Goal: Find specific page/section: Find specific page/section

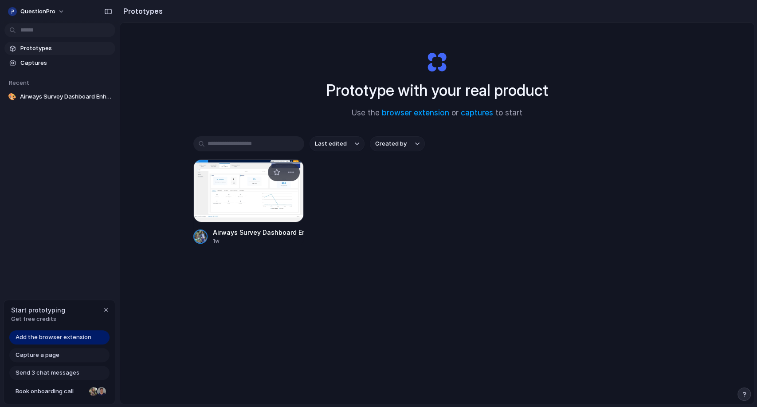
click at [197, 238] on div at bounding box center [200, 236] width 14 height 14
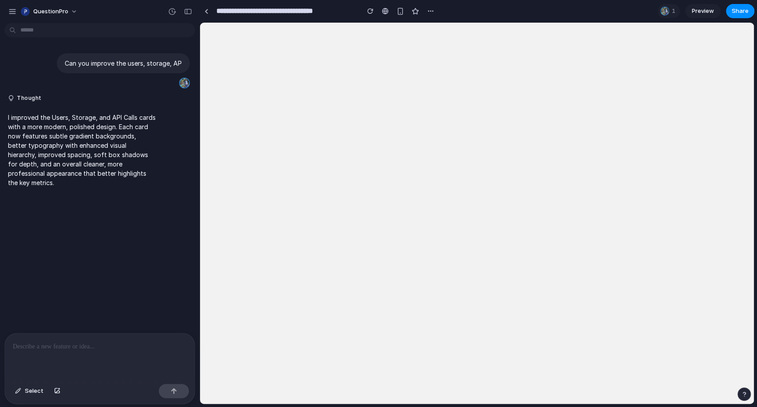
select select
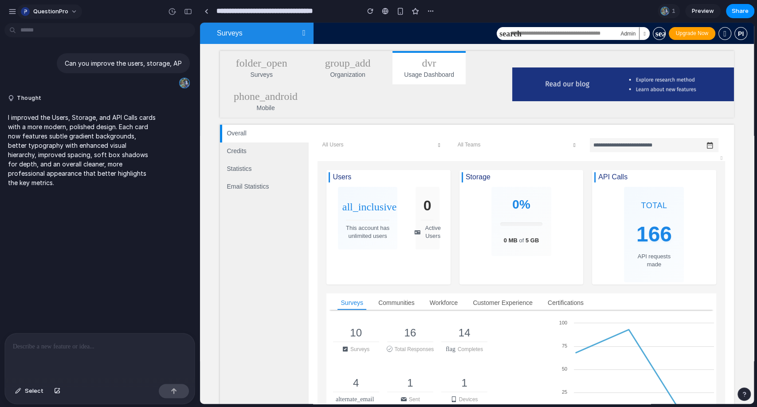
click at [30, 13] on div "QuestionPro" at bounding box center [44, 11] width 47 height 9
click at [54, 43] on span "Invite members" at bounding box center [54, 45] width 43 height 9
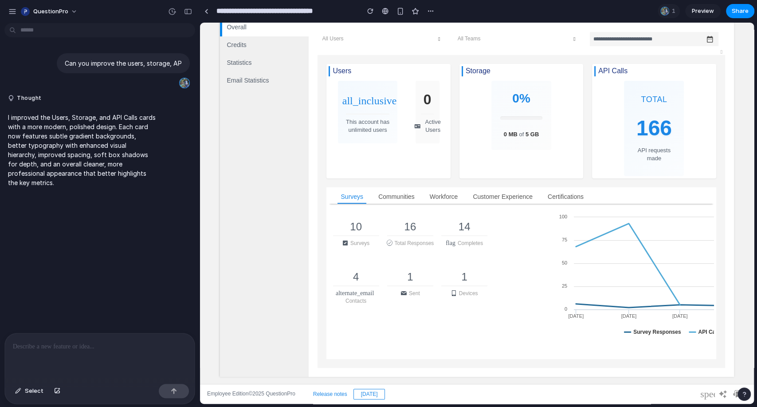
scroll to position [119, 0]
click at [359, 225] on span "10" at bounding box center [356, 226] width 54 height 15
click at [400, 181] on div "Users all_inclusive This account has unlimited users 0 Active Users Storage 0% …" at bounding box center [521, 211] width 407 height 313
click at [396, 193] on link "Communities" at bounding box center [396, 196] width 43 height 14
click at [443, 194] on link "Workforce" at bounding box center [444, 196] width 35 height 14
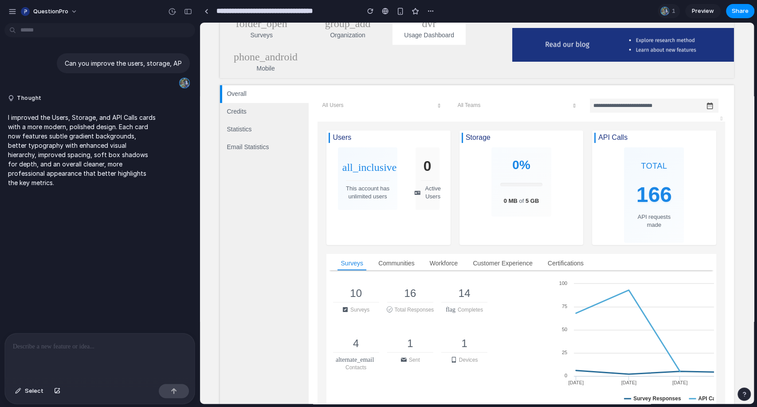
scroll to position [0, 0]
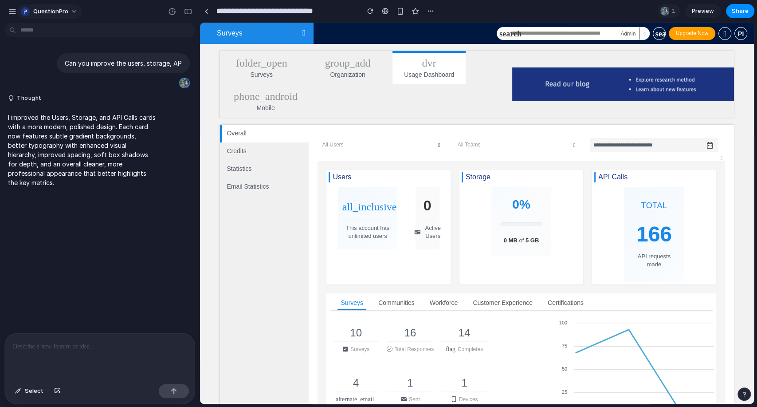
click at [22, 9] on div "button" at bounding box center [25, 11] width 9 height 9
click at [0, 18] on div "Settings Invite members Change theme Sign out" at bounding box center [378, 203] width 757 height 407
click at [9, 14] on div "button" at bounding box center [12, 12] width 8 height 8
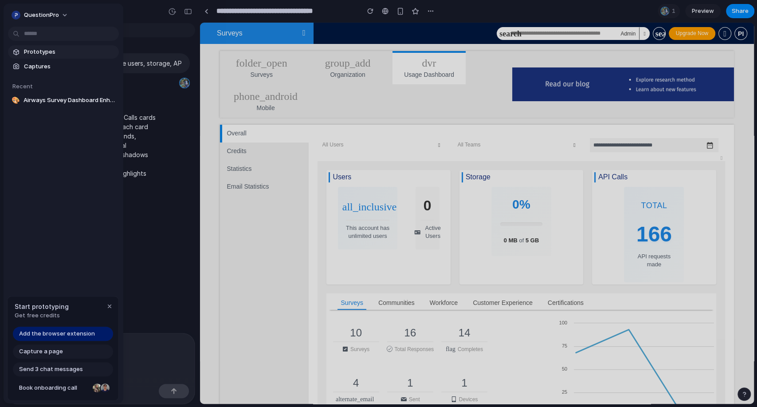
click at [20, 51] on div at bounding box center [16, 51] width 9 height 9
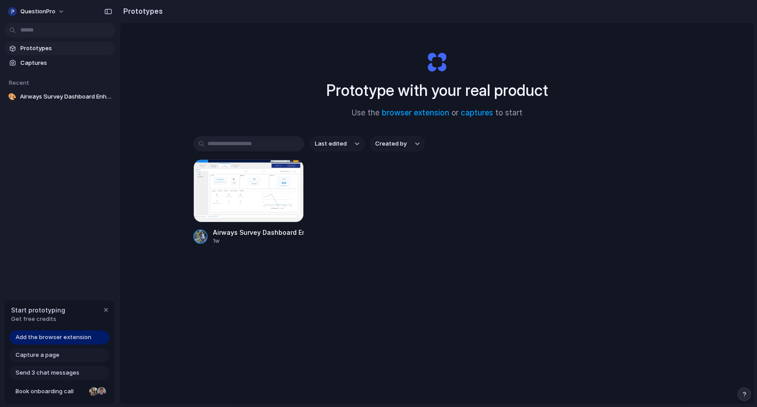
click at [413, 195] on div "Airways Survey Dashboard Enhancement 1w" at bounding box center [437, 202] width 488 height 86
click at [403, 144] on span "Created by" at bounding box center [390, 143] width 31 height 9
drag, startPoint x: 344, startPoint y: 185, endPoint x: 337, endPoint y: 188, distance: 7.0
click at [343, 185] on div "All users [PERSON_NAME]" at bounding box center [378, 203] width 757 height 407
